Goal: Task Accomplishment & Management: Use online tool/utility

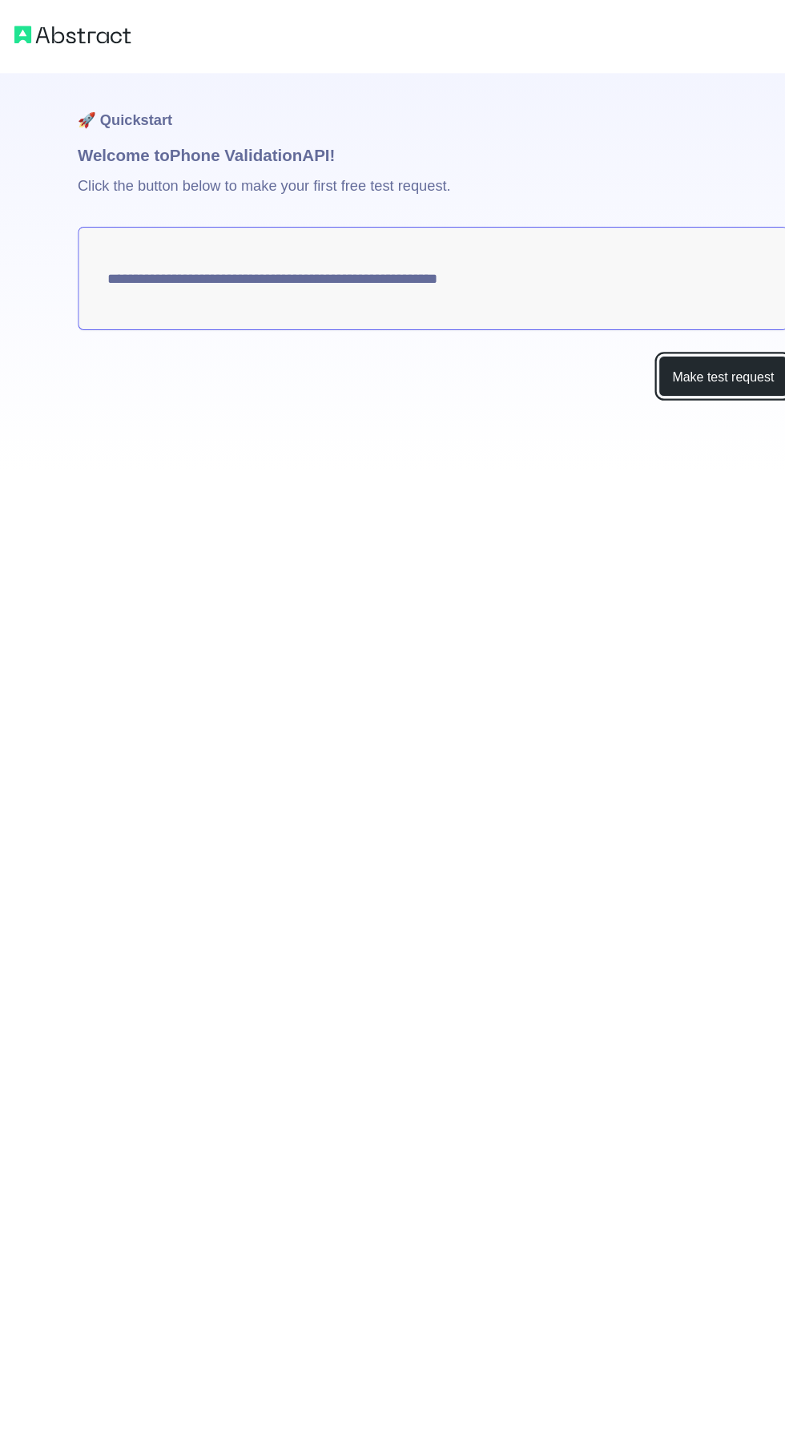
click at [654, 329] on button "Make test request" at bounding box center [646, 330] width 113 height 36
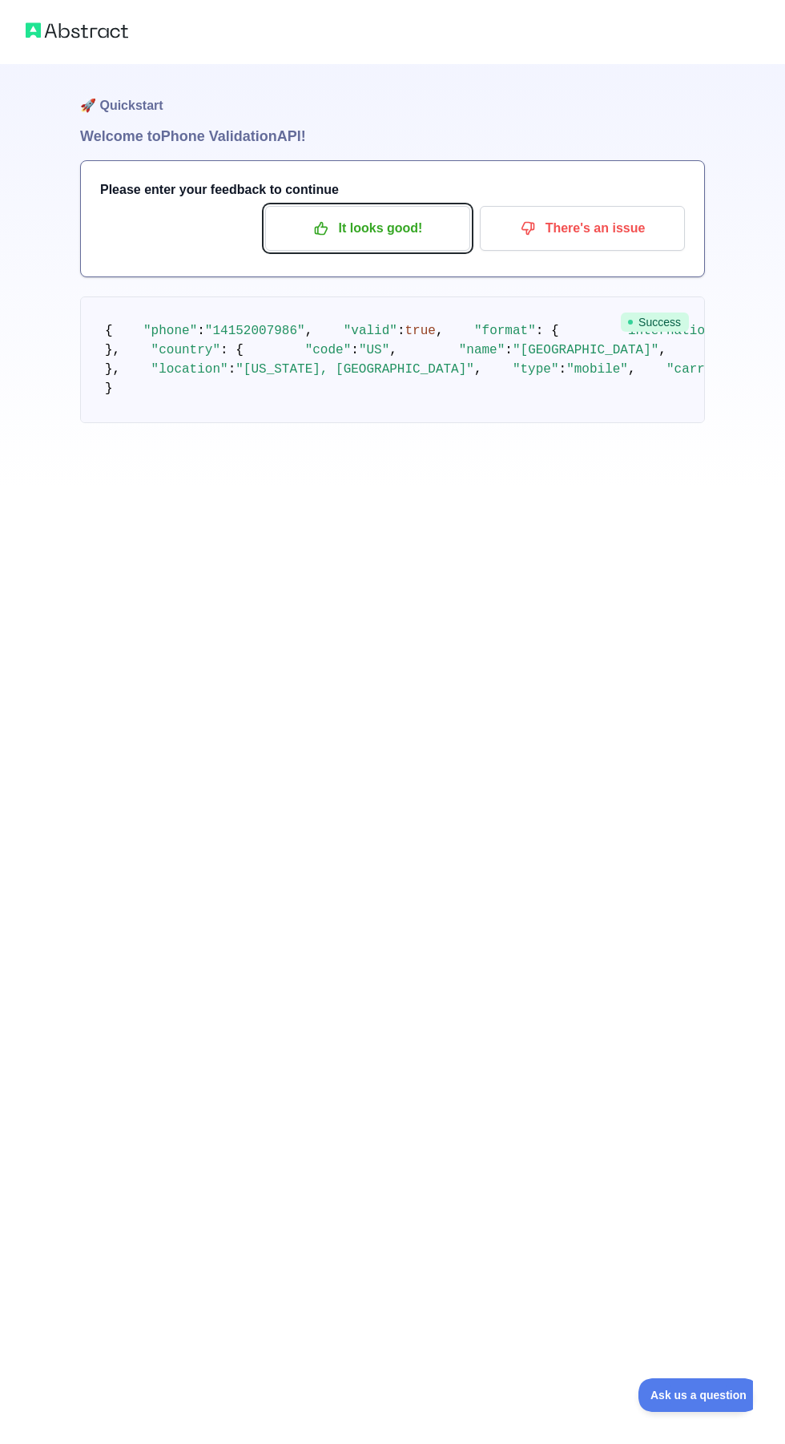
click at [417, 224] on p "It looks good!" at bounding box center [367, 228] width 181 height 27
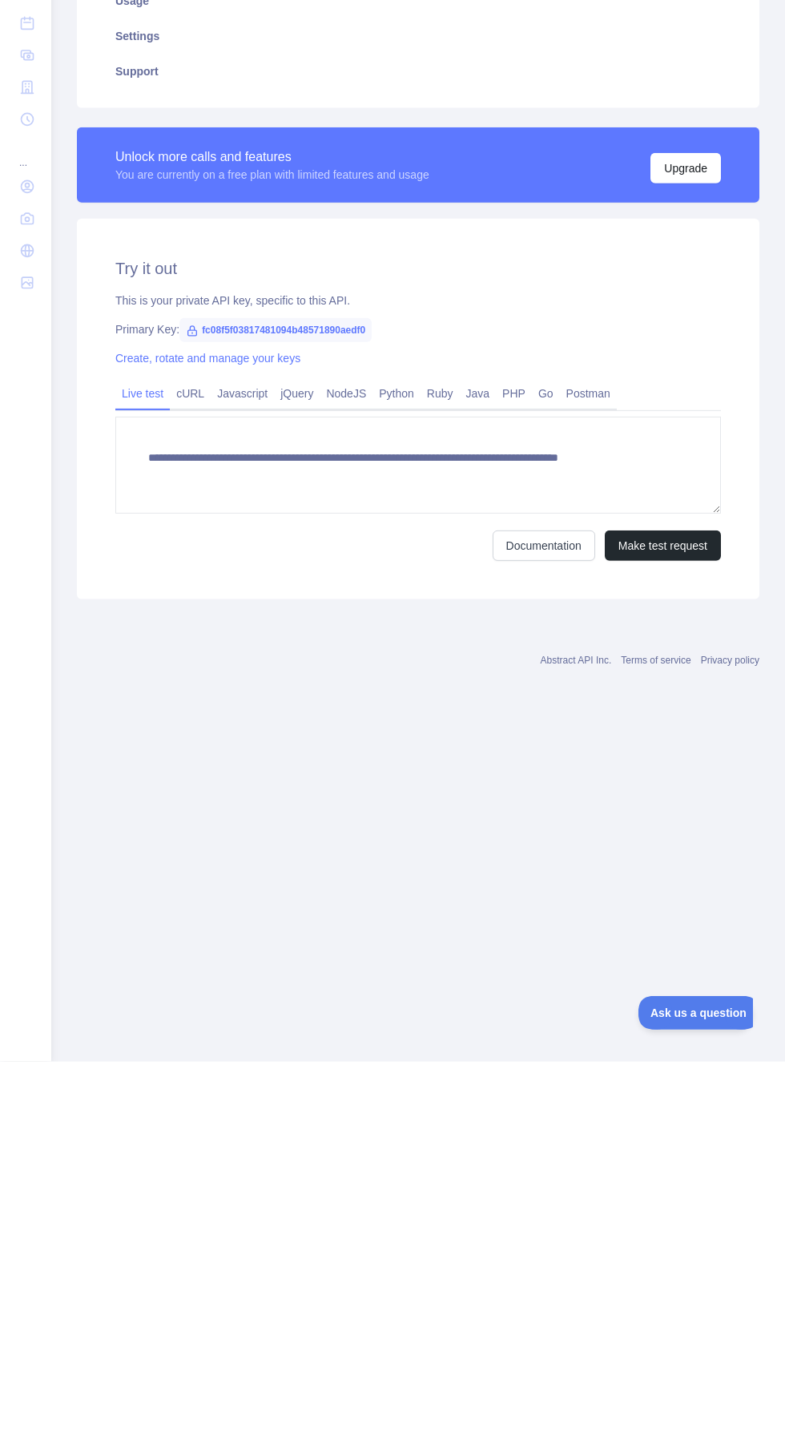
click at [277, 735] on link "Create, rotate and manage your keys" at bounding box center [207, 740] width 185 height 13
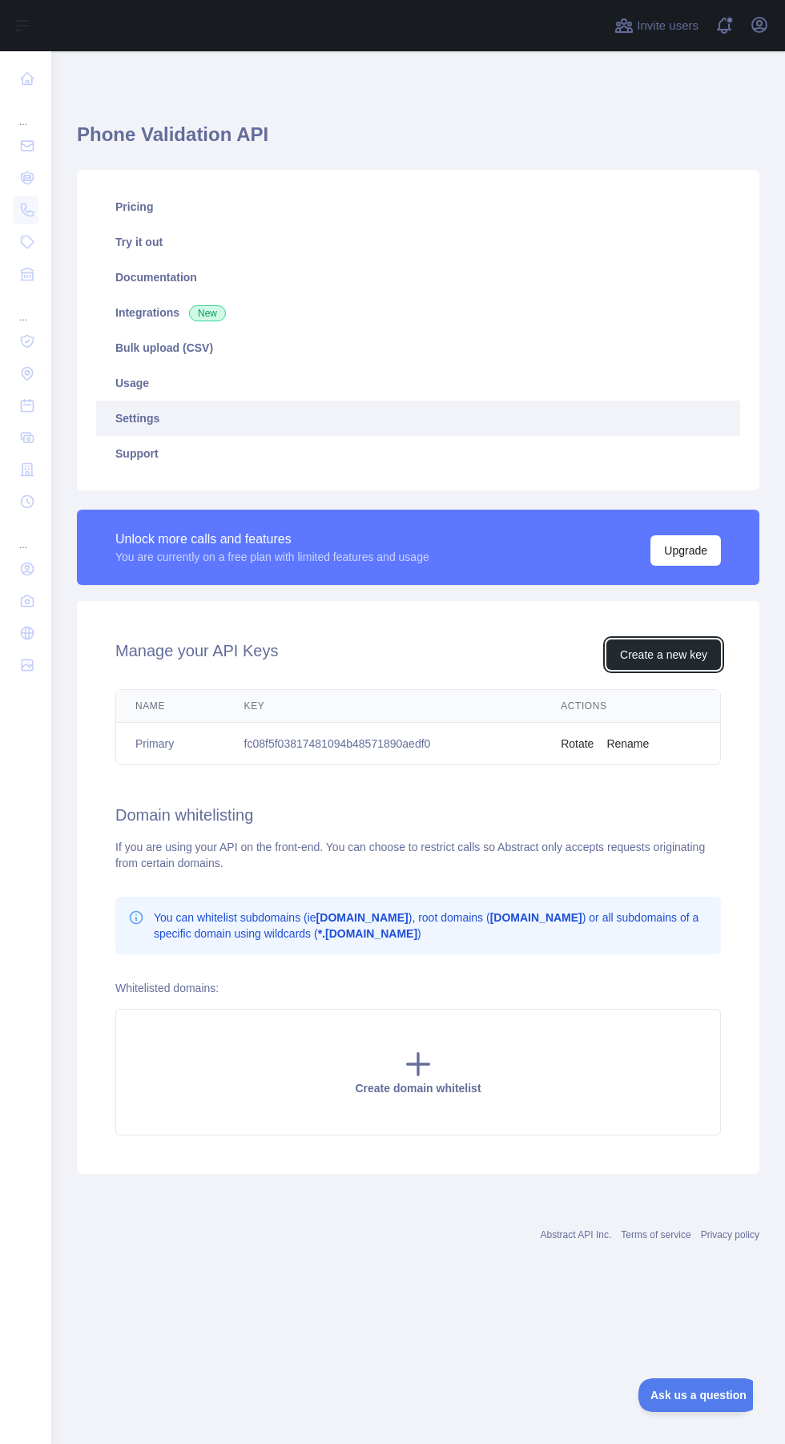
click at [701, 642] on button "Create a new key" at bounding box center [663, 654] width 115 height 30
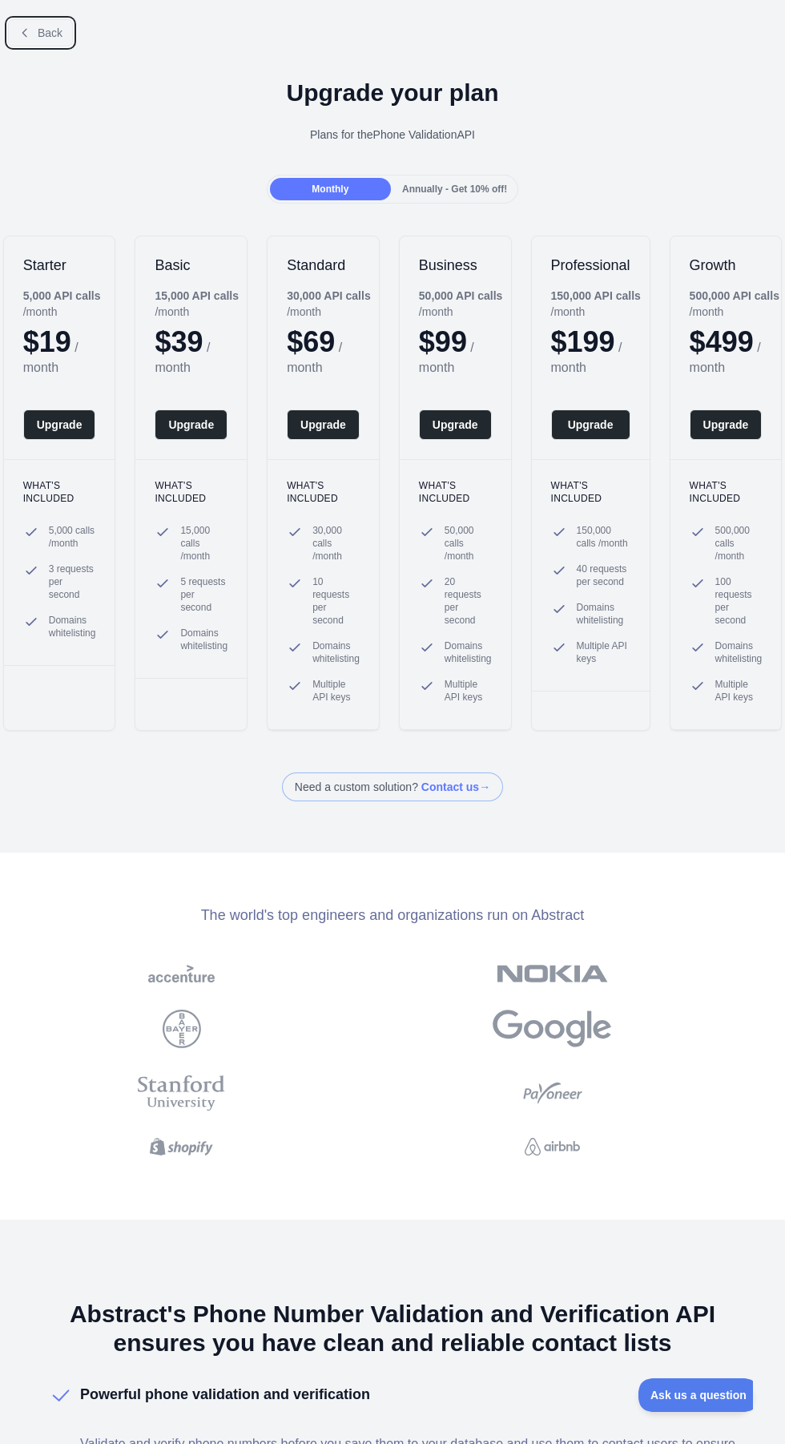
click at [53, 32] on span "Back" at bounding box center [50, 32] width 25 height 13
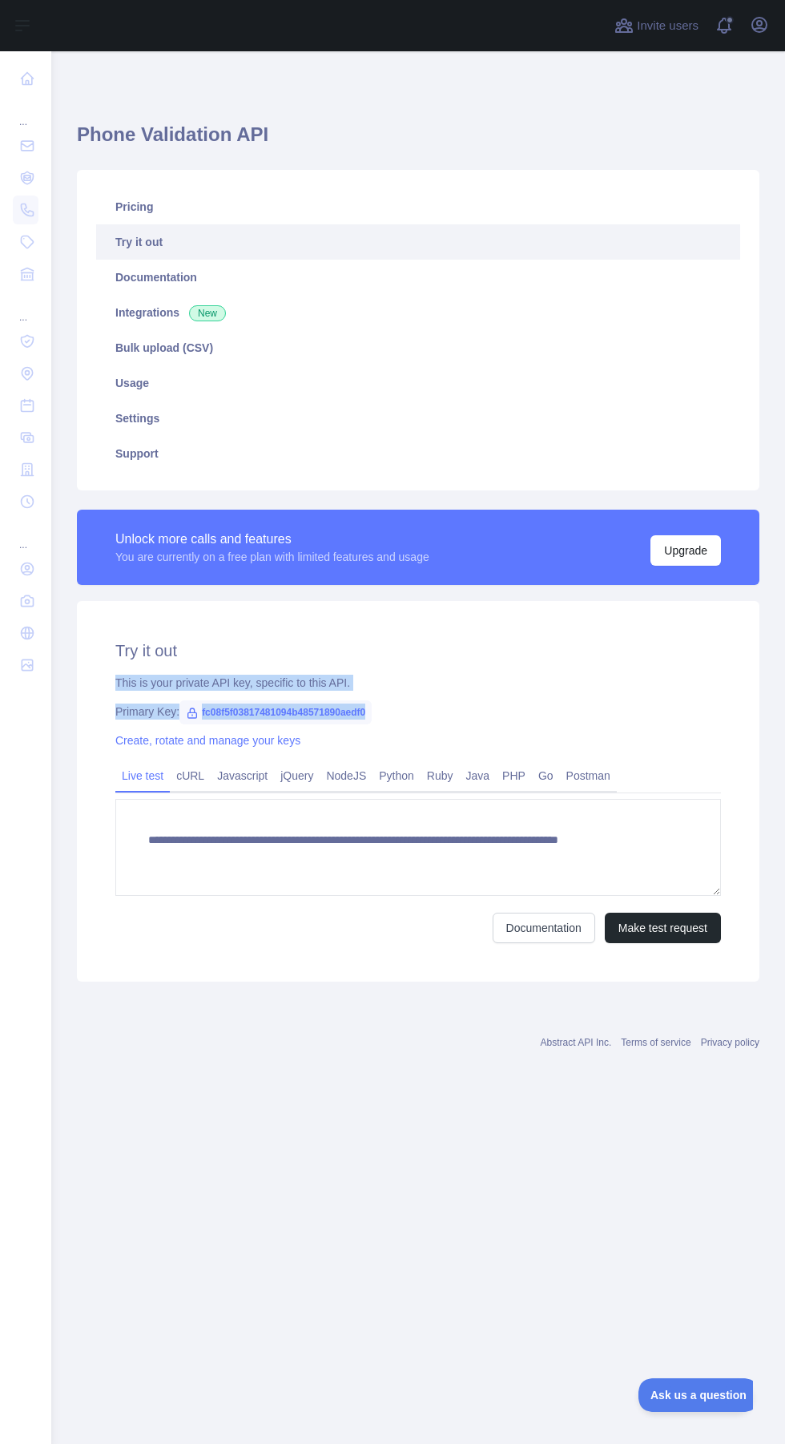
click at [469, 690] on div "**********" at bounding box center [418, 791] width 683 height 381
copy span "fc08f5f03817481094b48571890aedf0"
